Goal: Check status: Check status

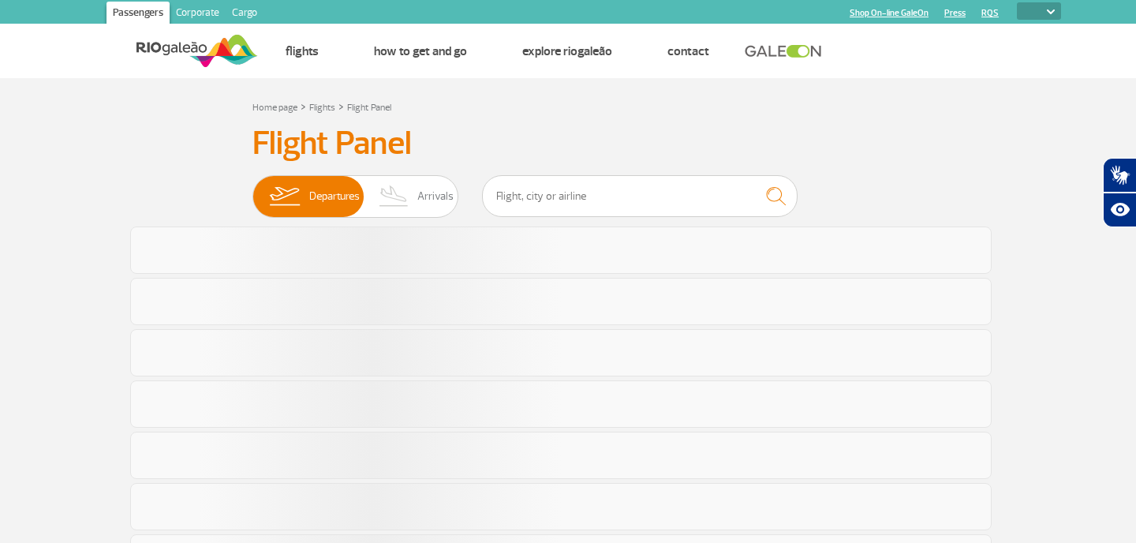
select select
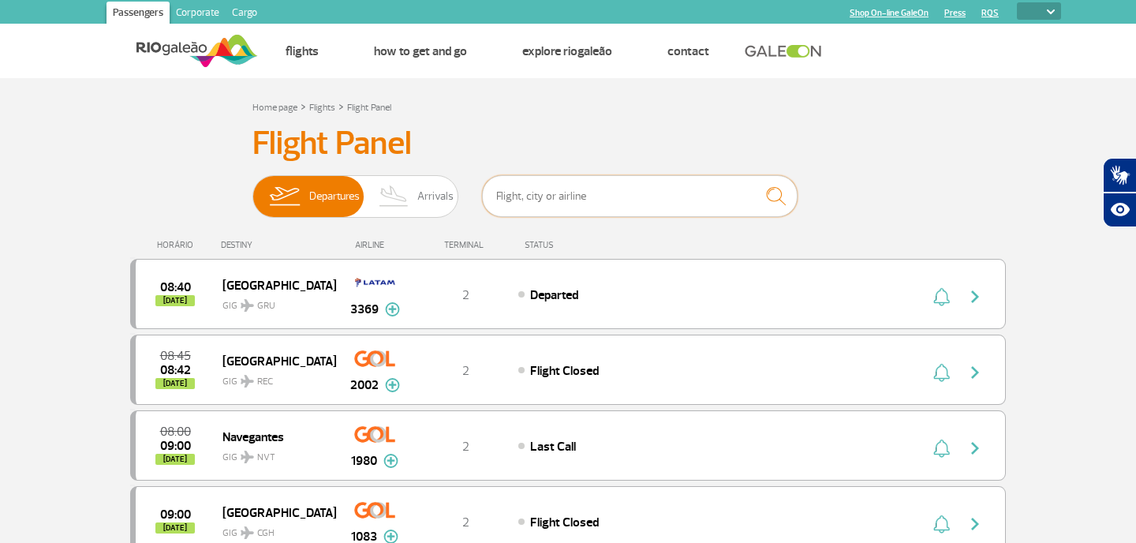
click at [549, 196] on input "text" at bounding box center [640, 196] width 316 height 42
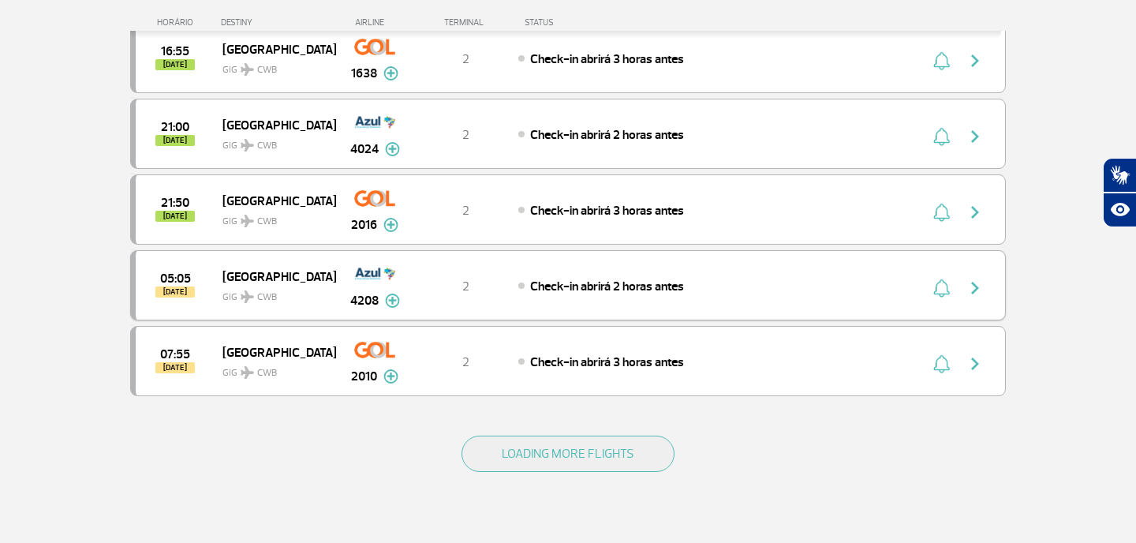
scroll to position [423, 0]
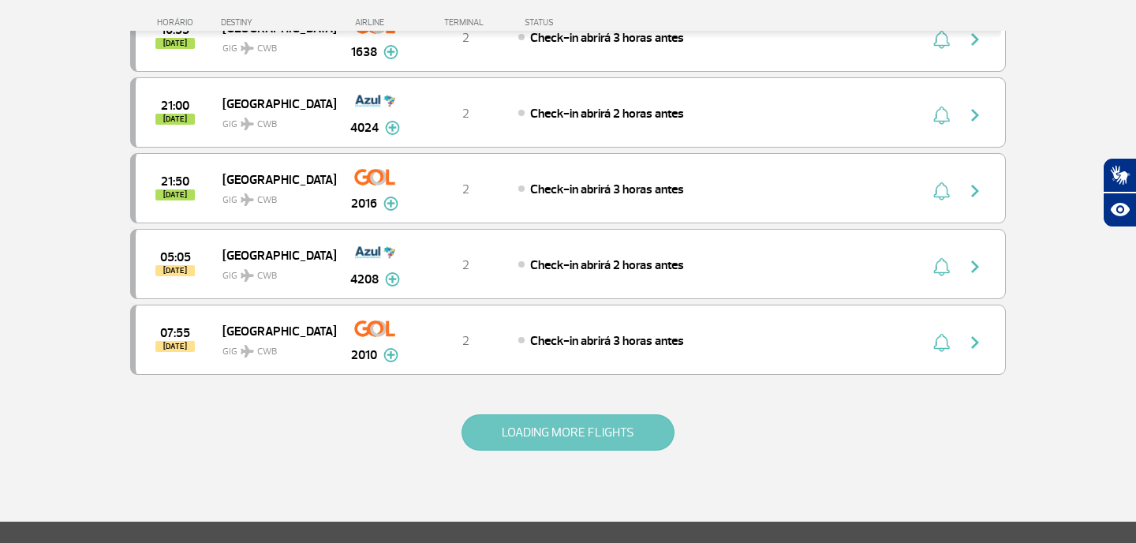
type input "[GEOGRAPHIC_DATA]"
click at [552, 431] on button "LOADING MORE FLIGHTS" at bounding box center [568, 432] width 213 height 36
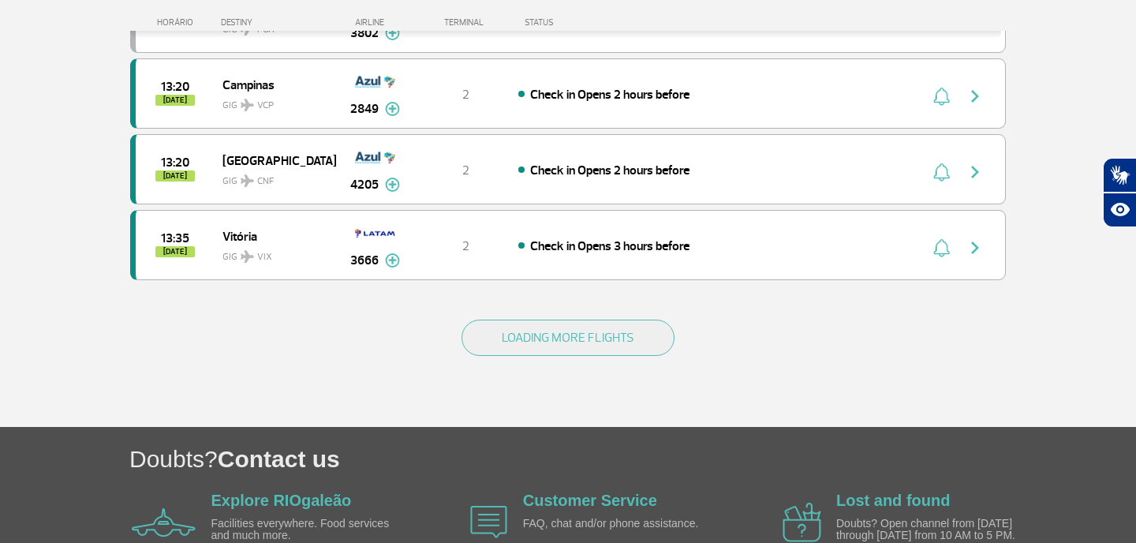
scroll to position [3023, 0]
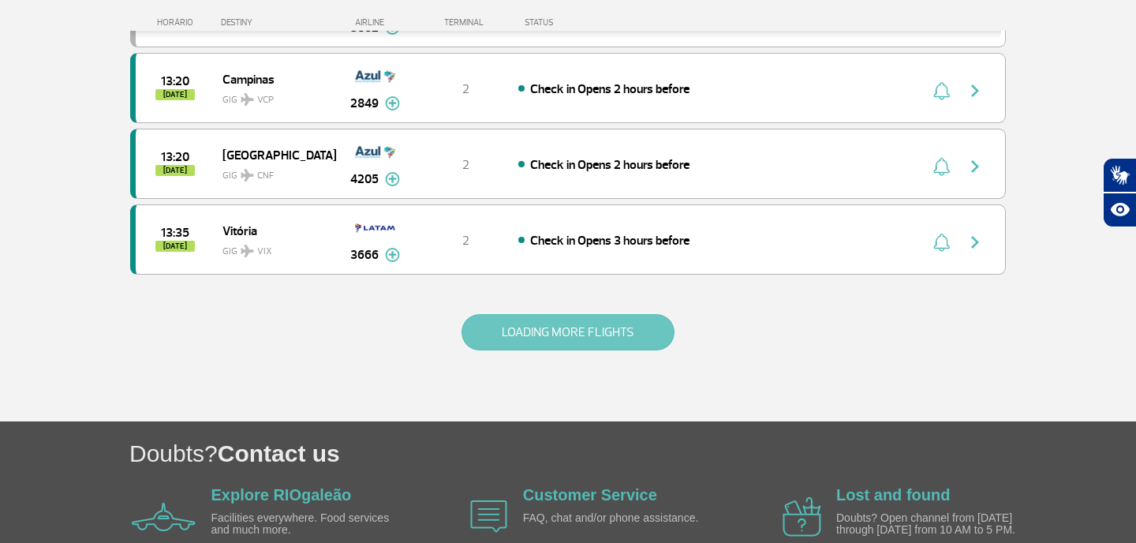
click at [578, 333] on button "LOADING MORE FLIGHTS" at bounding box center [568, 332] width 213 height 36
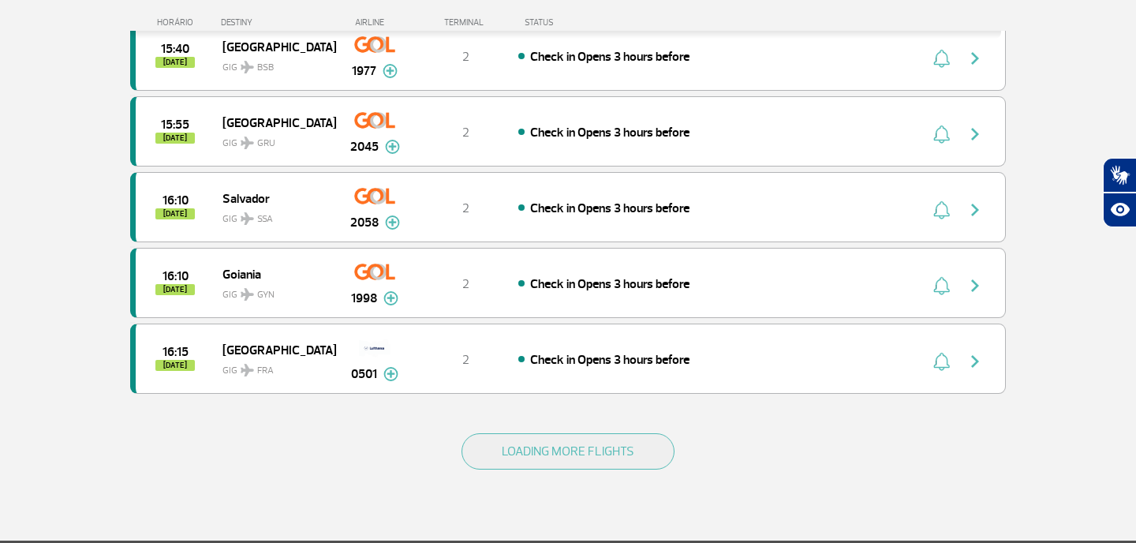
scroll to position [4442, 0]
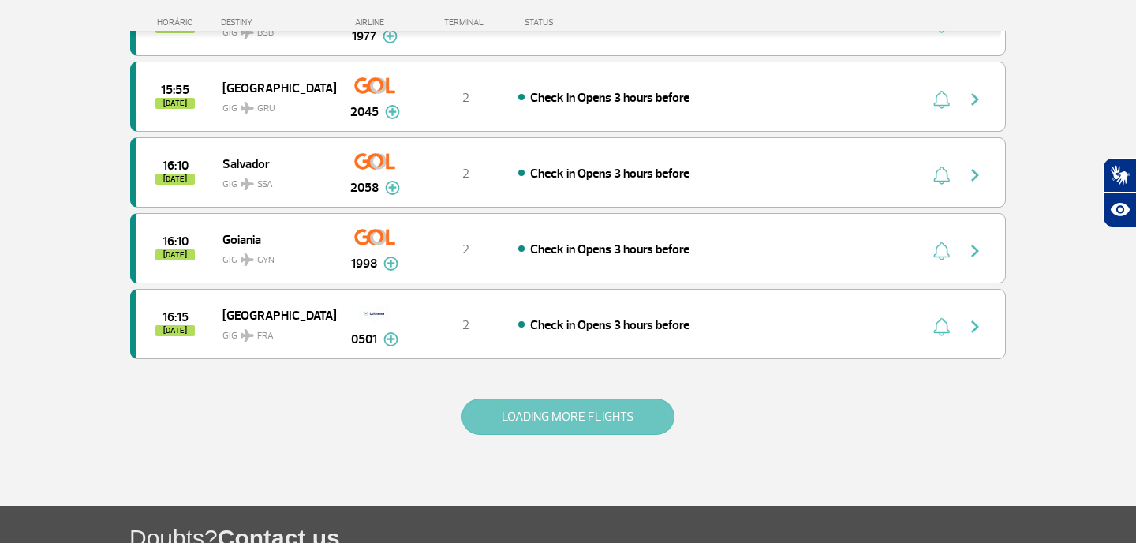
click at [565, 419] on button "LOADING MORE FLIGHTS" at bounding box center [568, 416] width 213 height 36
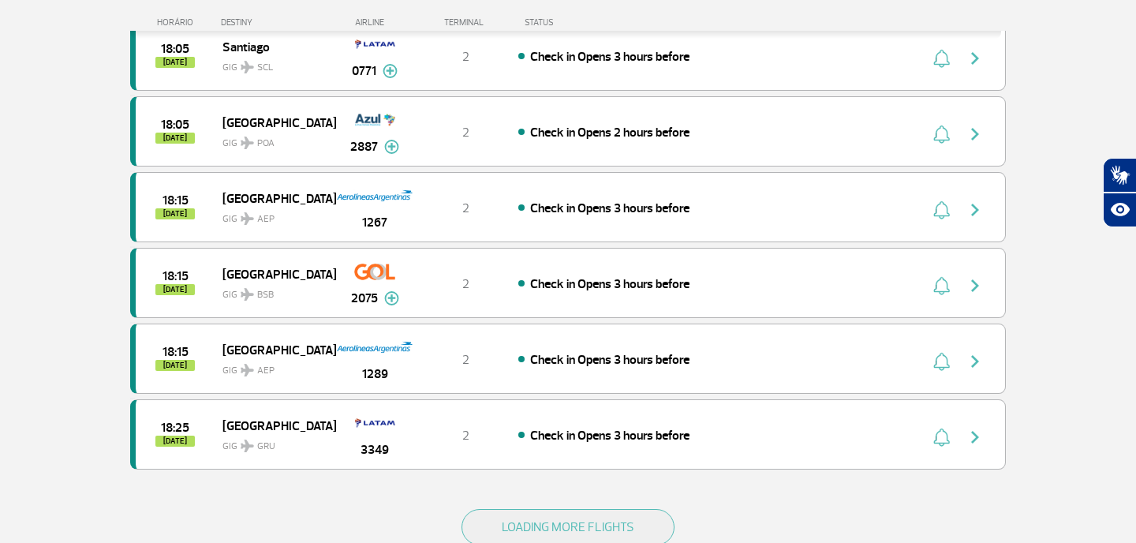
scroll to position [5910, 0]
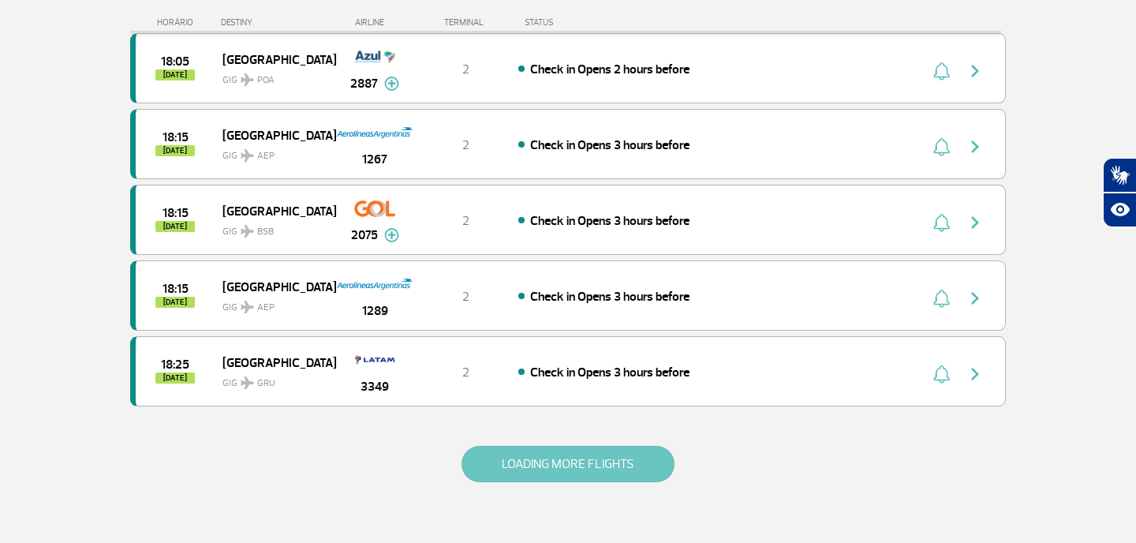
click at [554, 468] on button "LOADING MORE FLIGHTS" at bounding box center [568, 464] width 213 height 36
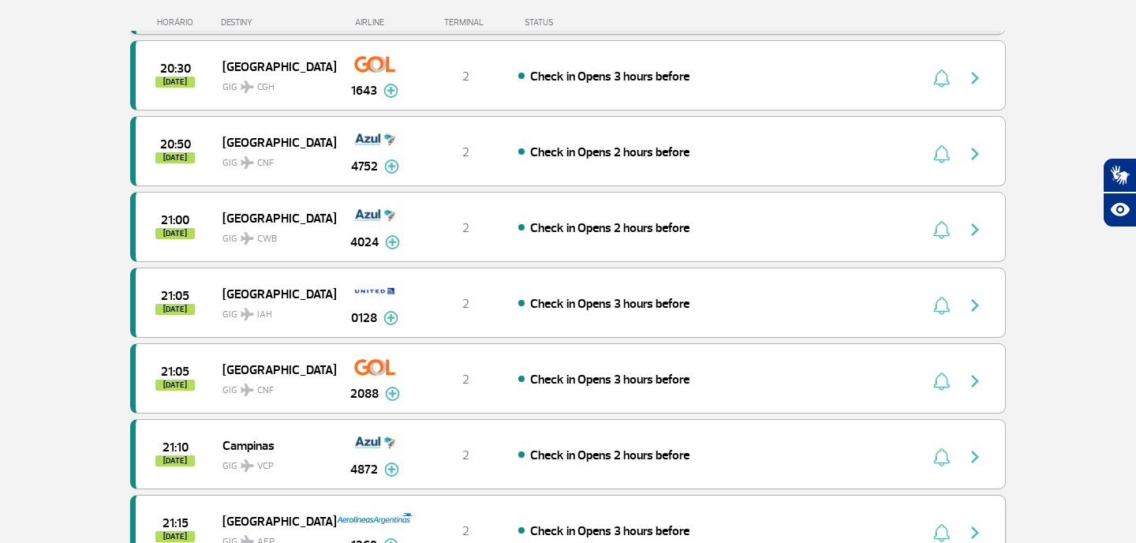
scroll to position [7266, 0]
click at [974, 228] on img "button" at bounding box center [975, 229] width 19 height 19
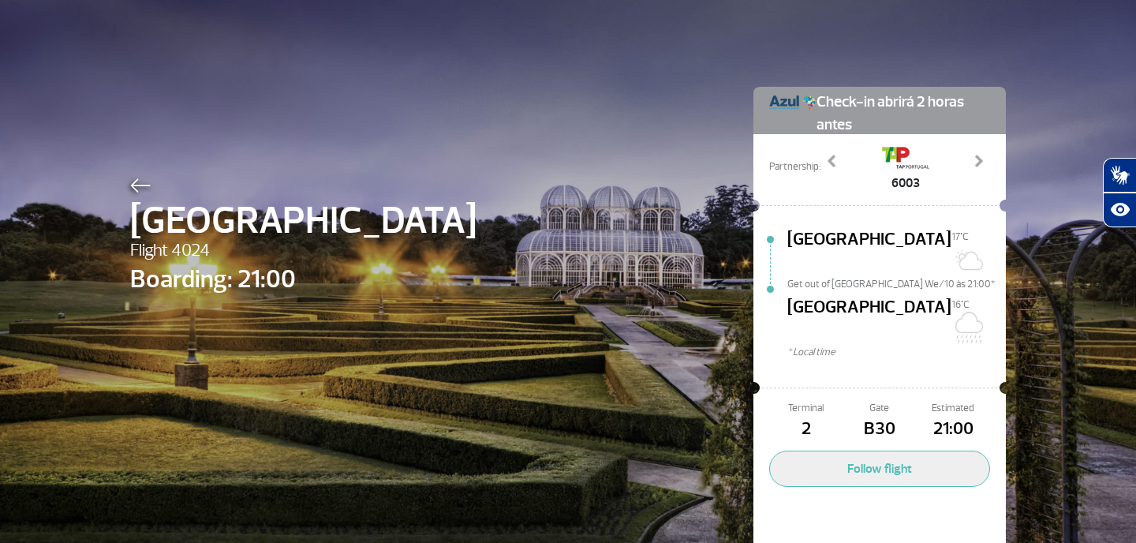
click at [146, 184] on img at bounding box center [140, 185] width 21 height 14
